Goal: Transaction & Acquisition: Subscribe to service/newsletter

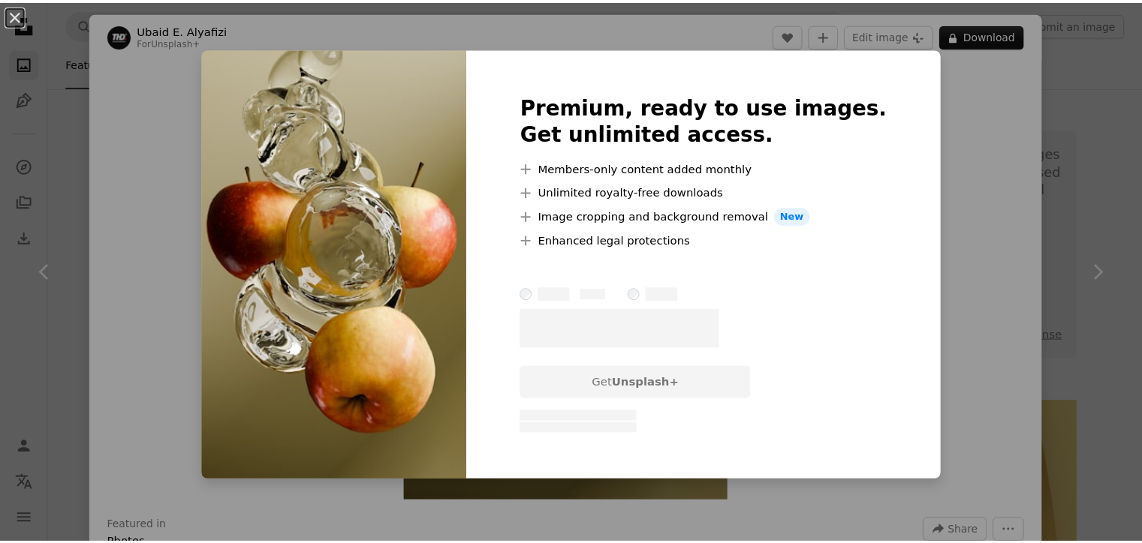
scroll to position [3078, 0]
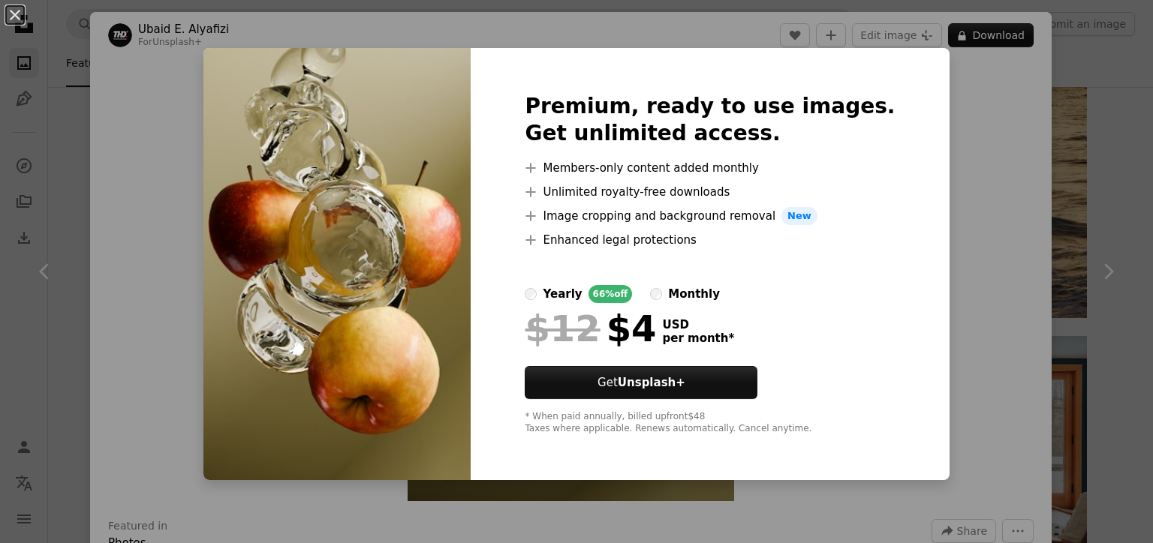
click at [697, 290] on div "monthly" at bounding box center [694, 294] width 52 height 18
click at [1005, 83] on div "An X shape Premium, ready to use images. Get unlimited access. A plus sign Memb…" at bounding box center [576, 271] width 1153 height 543
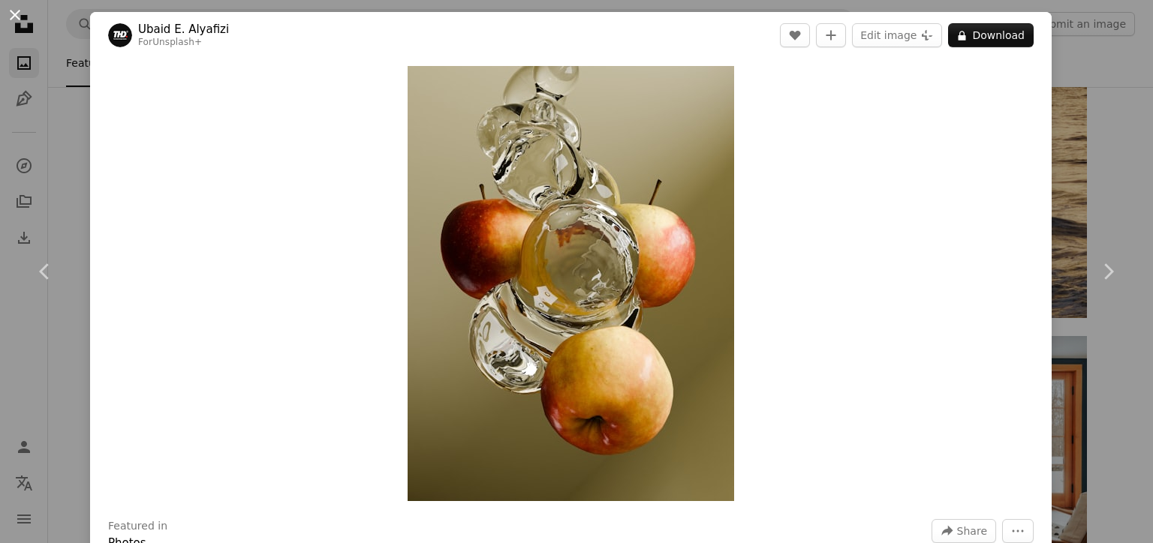
click at [22, 14] on button "An X shape" at bounding box center [15, 15] width 18 height 18
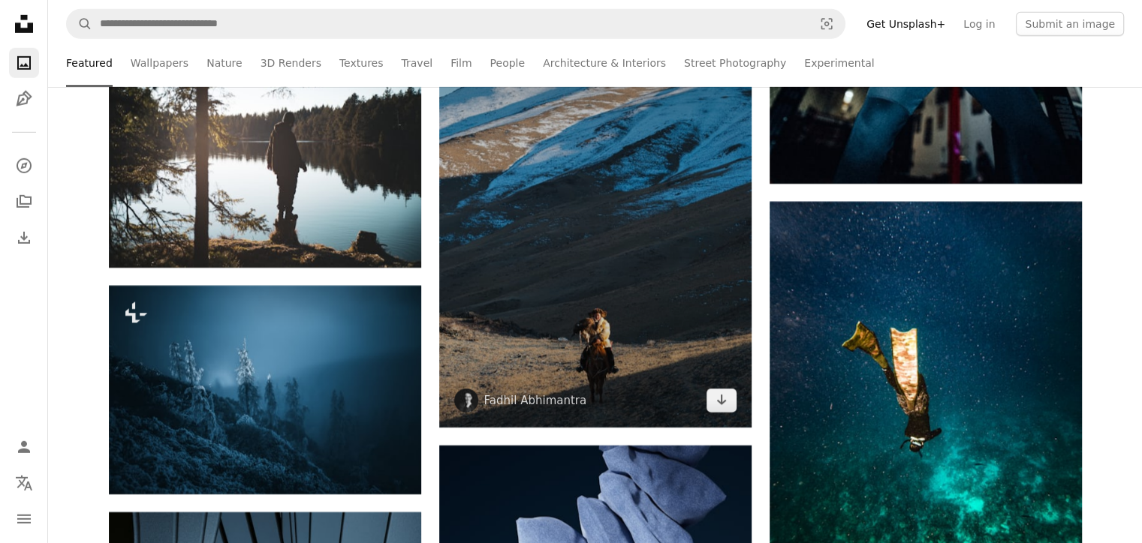
scroll to position [4879, 0]
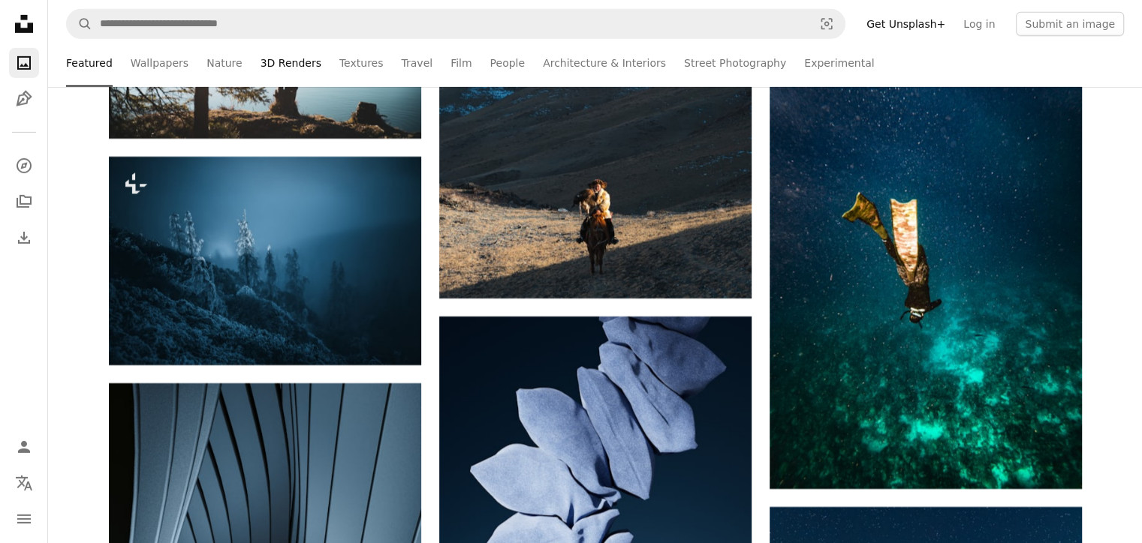
click at [260, 66] on link "3D Renders" at bounding box center [290, 63] width 61 height 48
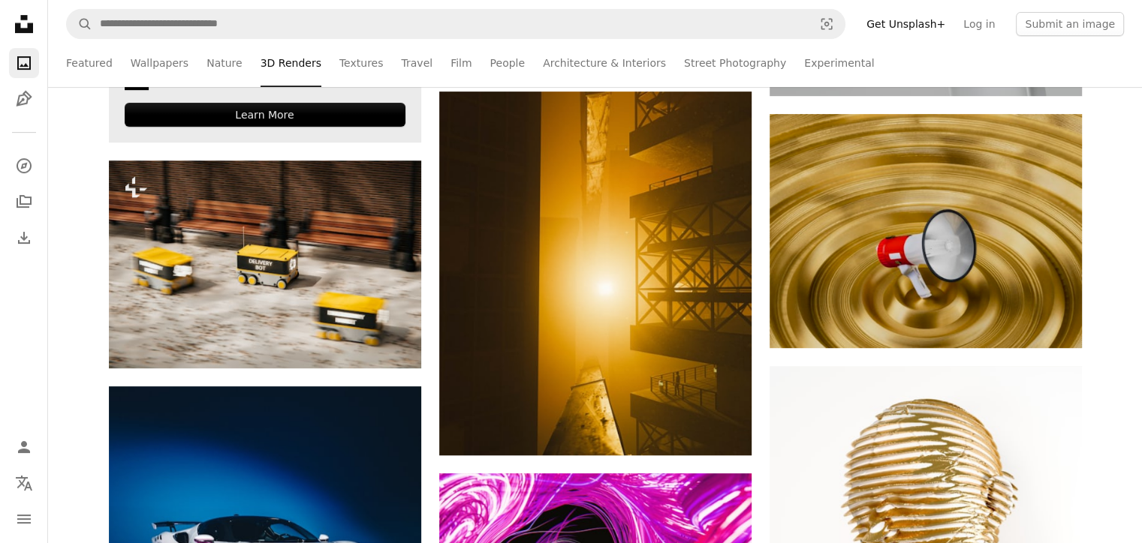
scroll to position [676, 0]
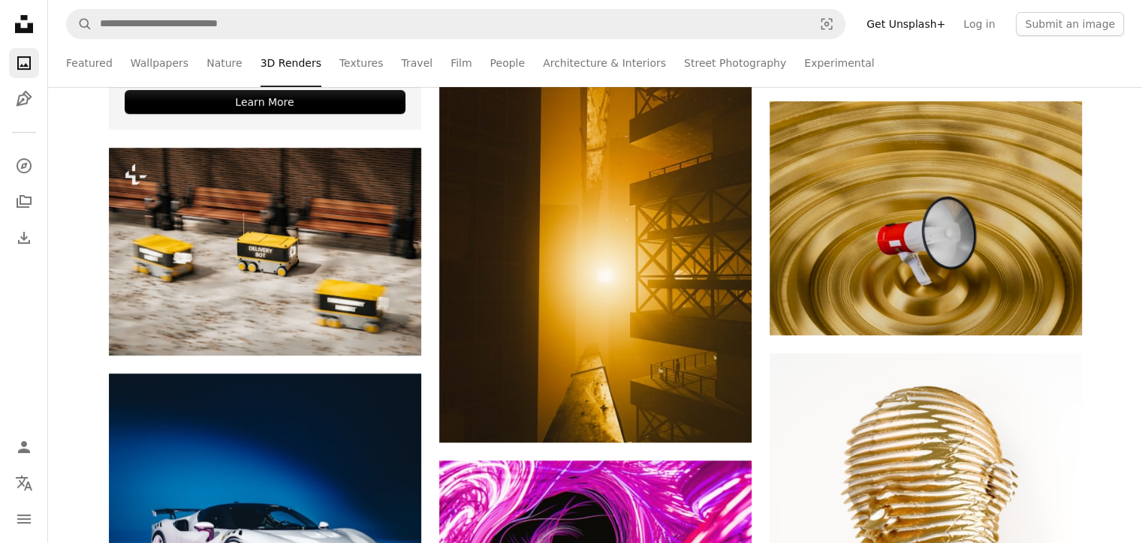
click at [29, 13] on icon "Unsplash logo Unsplash Home" at bounding box center [24, 24] width 30 height 30
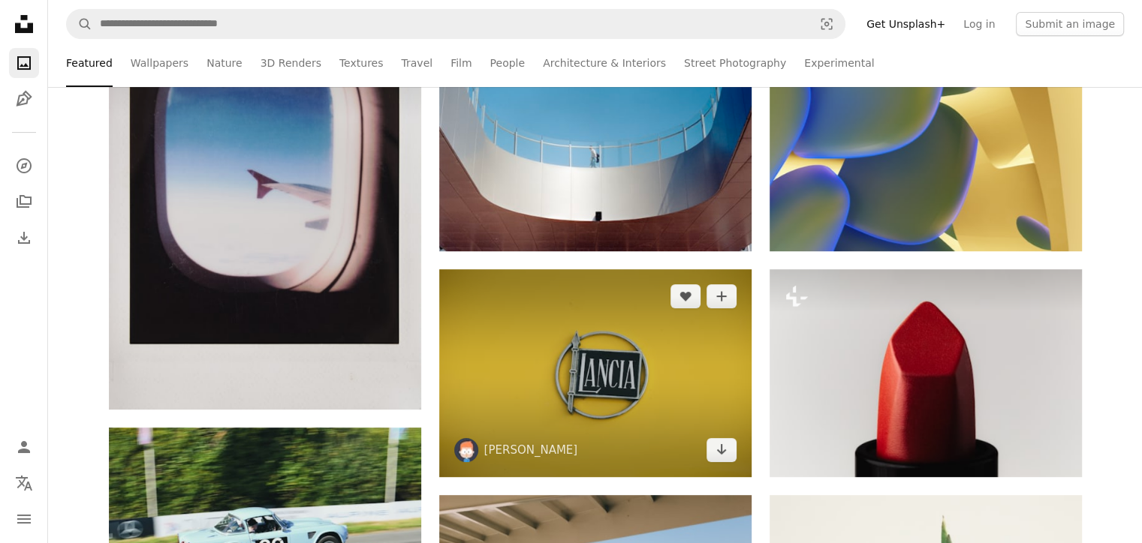
scroll to position [375, 0]
